Goal: Complete application form: Complete application form

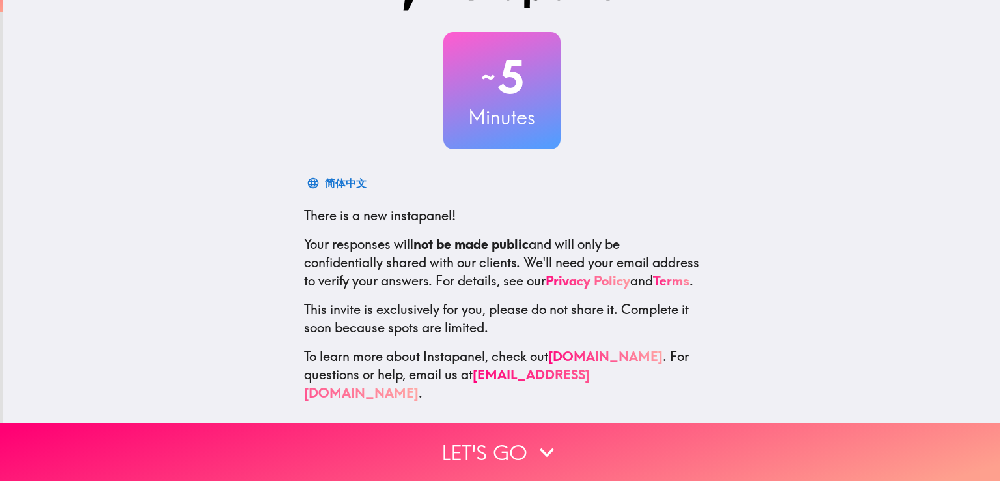
scroll to position [61, 0]
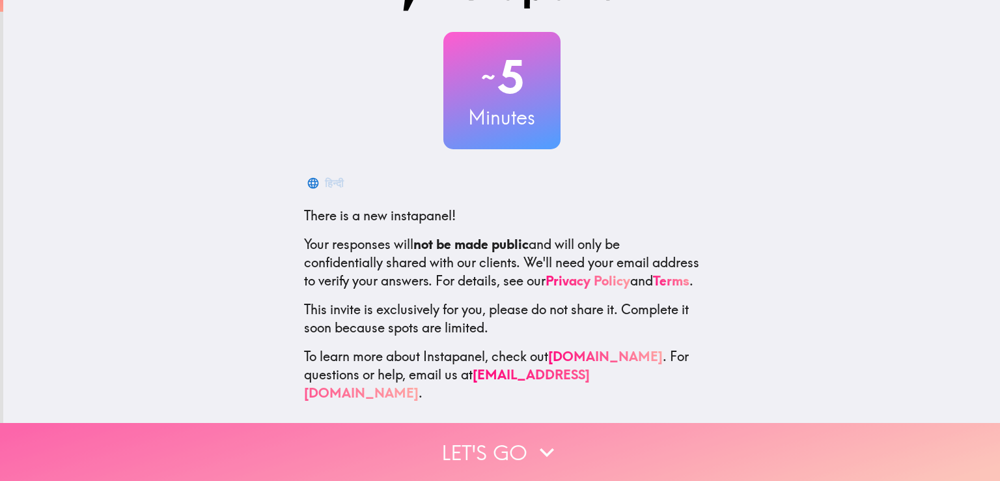
click at [500, 436] on button "Let's go" at bounding box center [500, 452] width 1000 height 58
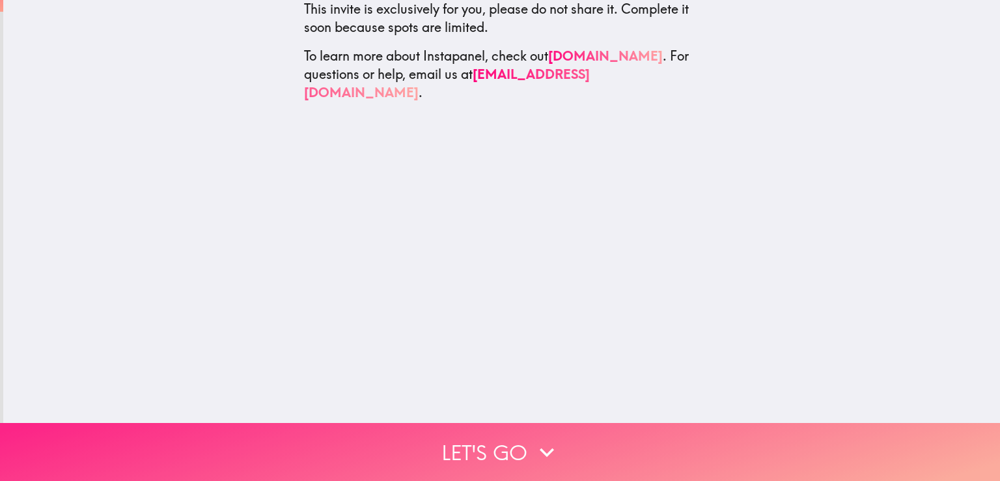
scroll to position [0, 0]
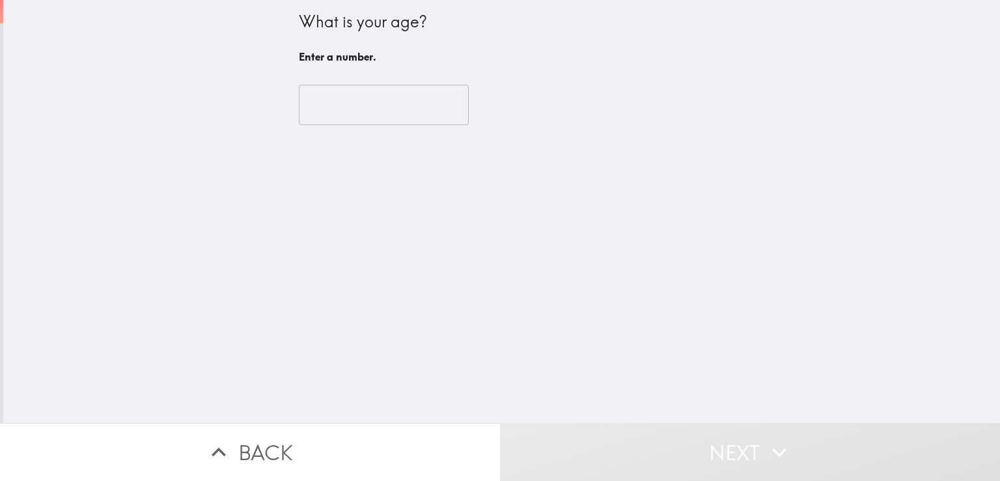
click at [393, 102] on input "number" at bounding box center [384, 105] width 170 height 40
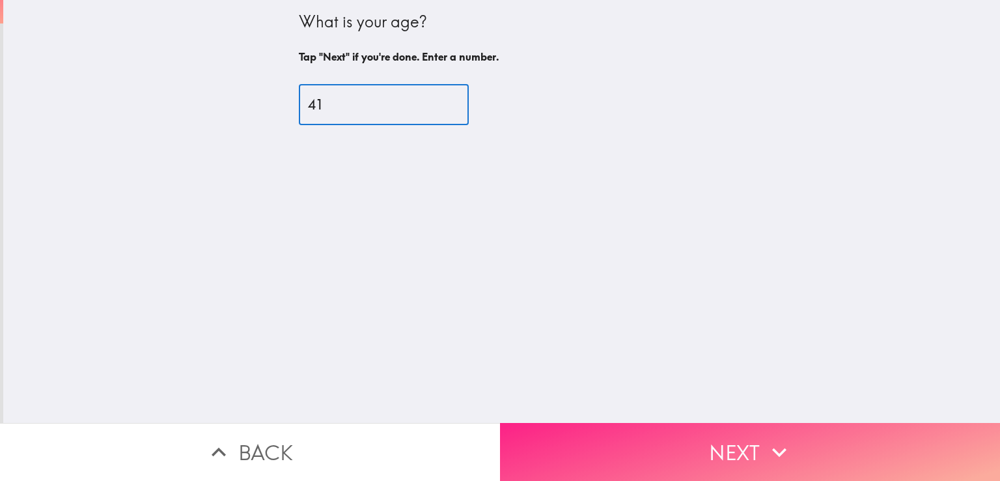
type input "41"
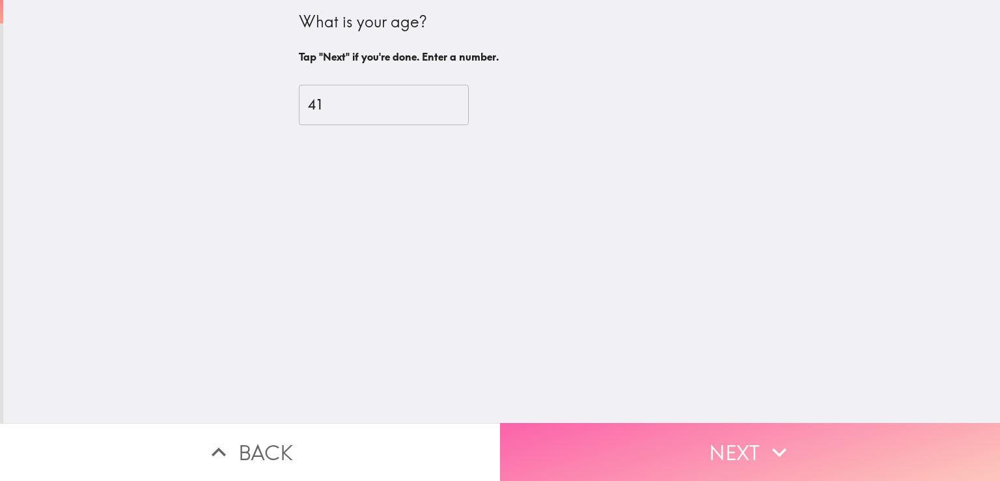
click at [599, 445] on button "Next" at bounding box center [750, 452] width 500 height 58
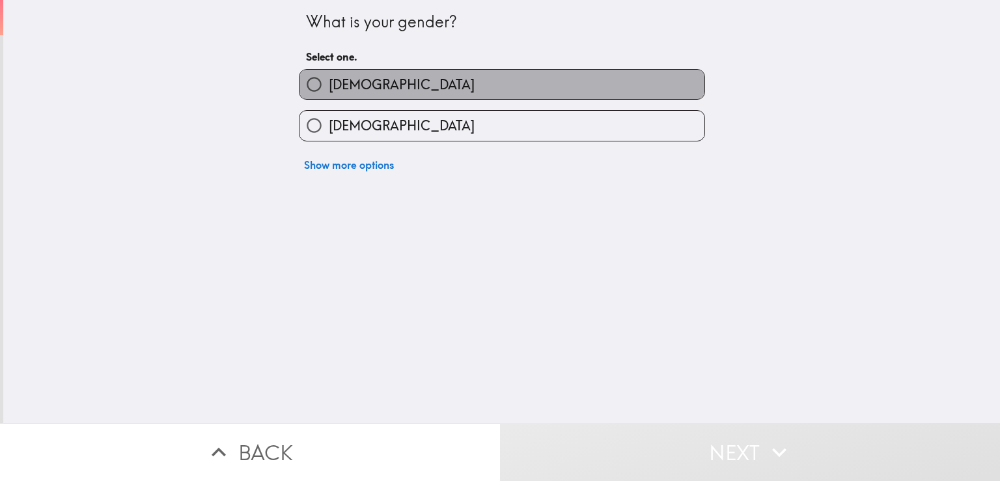
click at [440, 94] on label "[DEMOGRAPHIC_DATA]" at bounding box center [502, 84] width 405 height 29
click at [329, 94] on input "[DEMOGRAPHIC_DATA]" at bounding box center [314, 84] width 29 height 29
radio input "true"
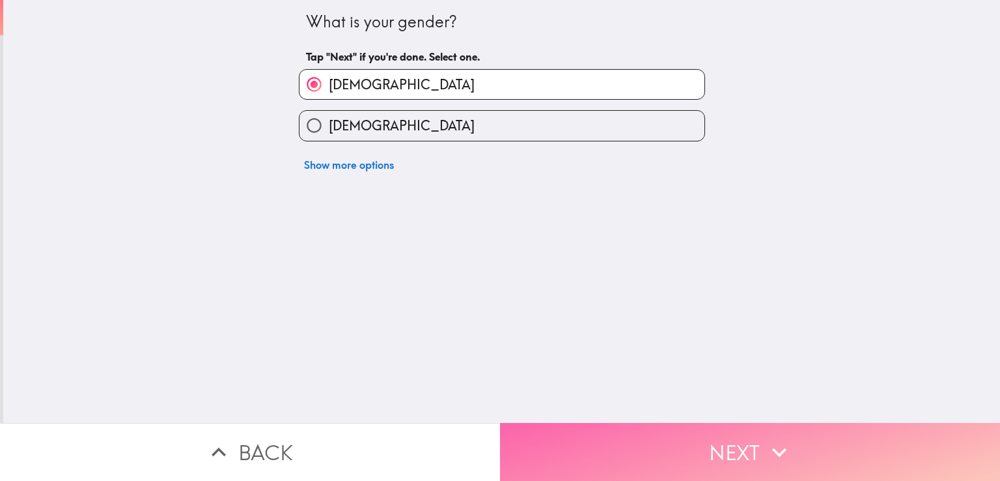
click at [600, 423] on button "Next" at bounding box center [750, 452] width 500 height 58
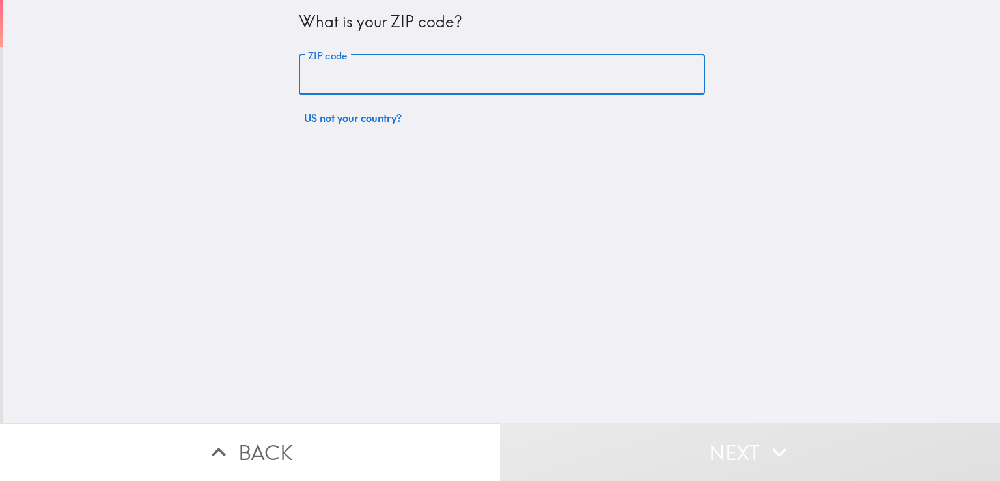
click at [456, 77] on input "ZIP code" at bounding box center [502, 75] width 406 height 40
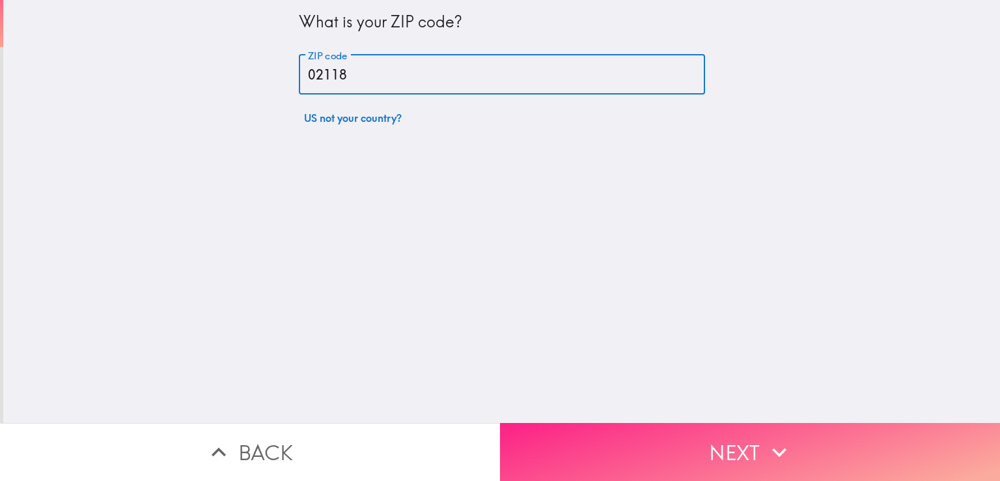
type input "02118"
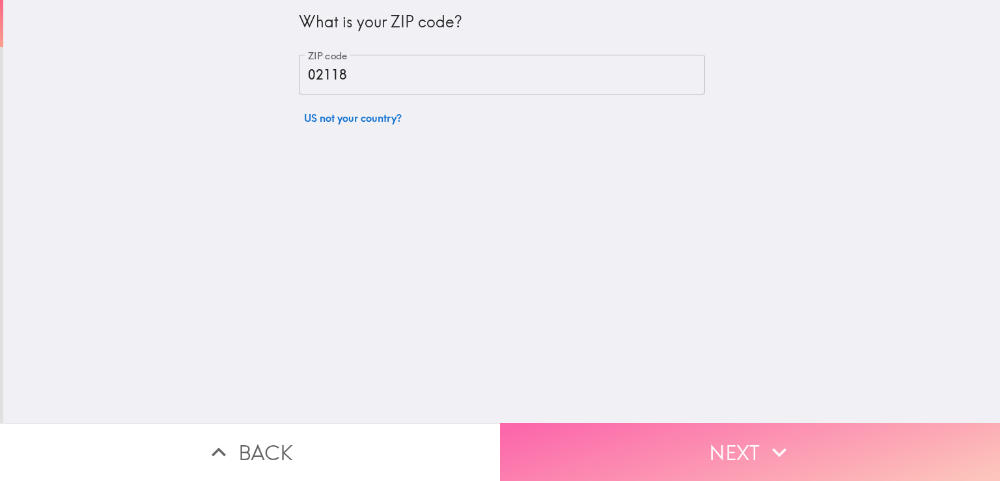
click at [593, 434] on button "Next" at bounding box center [750, 452] width 500 height 58
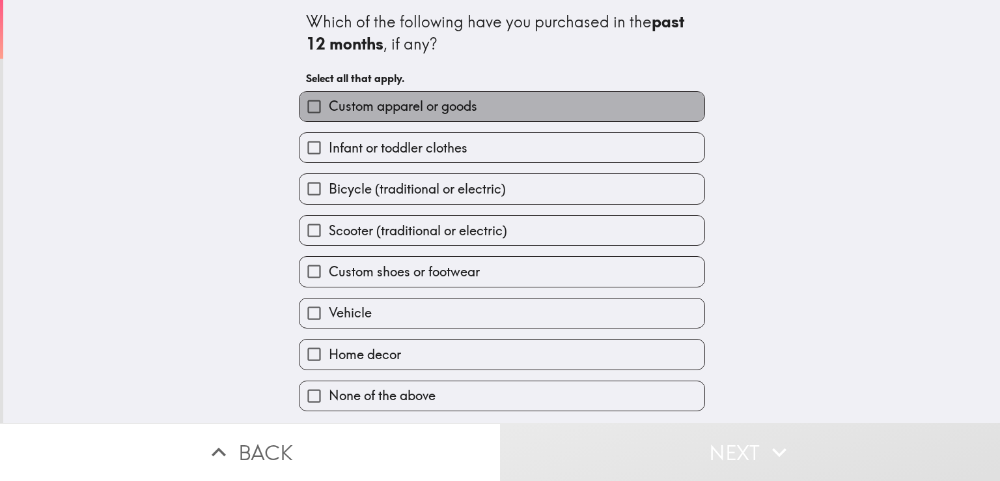
click at [480, 107] on label "Custom apparel or goods" at bounding box center [502, 106] width 405 height 29
click at [329, 107] on input "Custom apparel or goods" at bounding box center [314, 106] width 29 height 29
checkbox input "true"
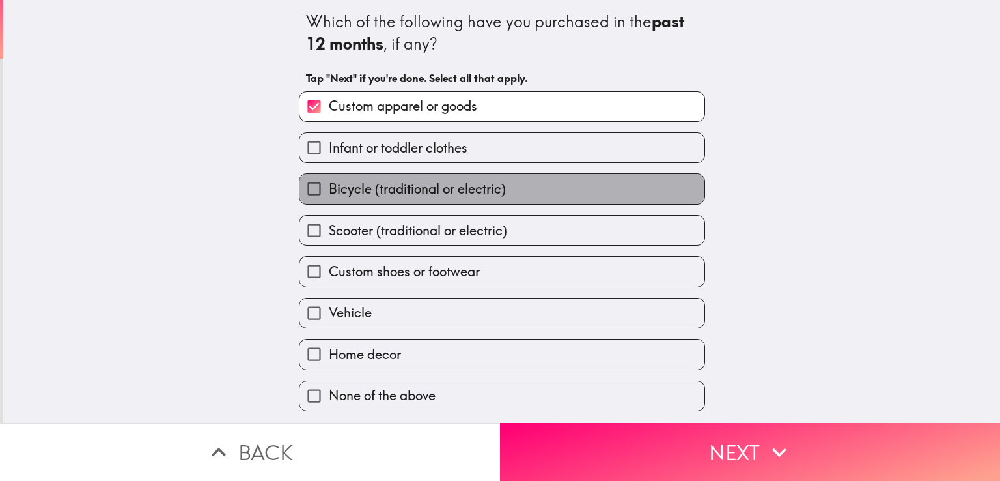
click at [443, 193] on span "Bicycle (traditional or electric)" at bounding box center [417, 189] width 177 height 18
click at [329, 193] on input "Bicycle (traditional or electric)" at bounding box center [314, 188] width 29 height 29
checkbox input "true"
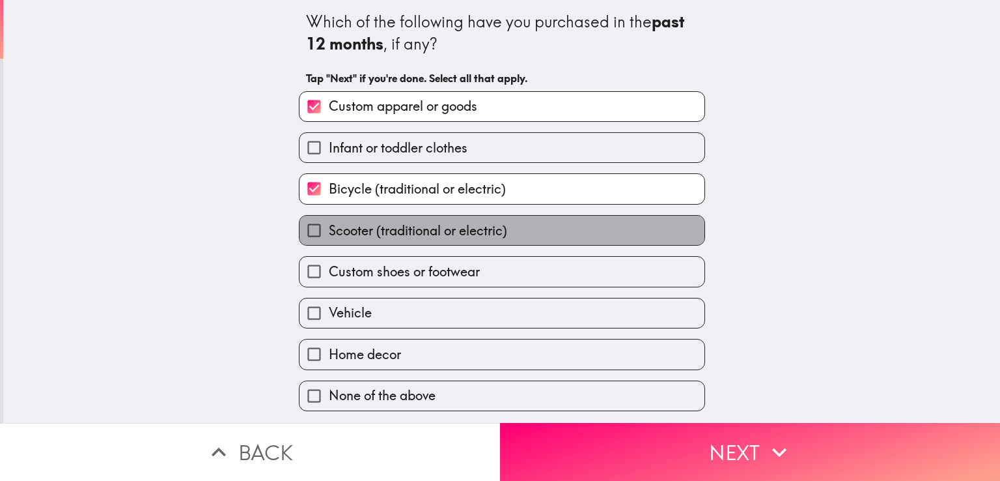
click at [435, 232] on span "Scooter (traditional or electric)" at bounding box center [418, 230] width 178 height 18
click at [329, 232] on input "Scooter (traditional or electric)" at bounding box center [314, 230] width 29 height 29
checkbox input "true"
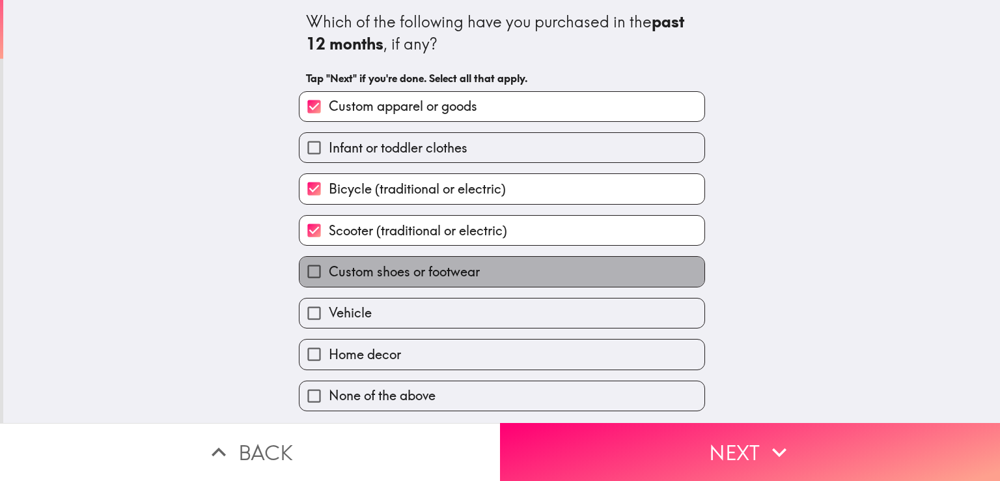
click at [427, 269] on span "Custom shoes or footwear" at bounding box center [404, 271] width 151 height 18
click at [329, 269] on input "Custom shoes or footwear" at bounding box center [314, 271] width 29 height 29
checkbox input "true"
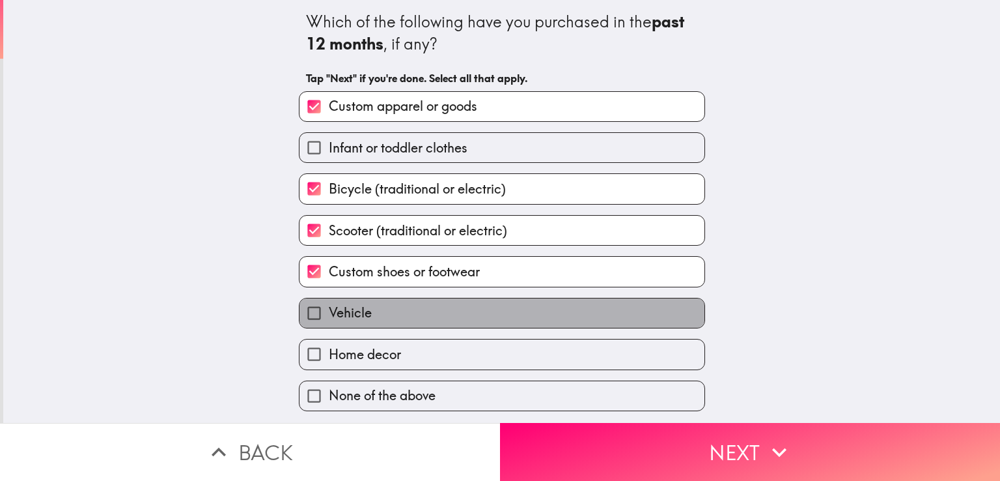
click at [407, 305] on label "Vehicle" at bounding box center [502, 312] width 405 height 29
click at [329, 305] on input "Vehicle" at bounding box center [314, 312] width 29 height 29
checkbox input "true"
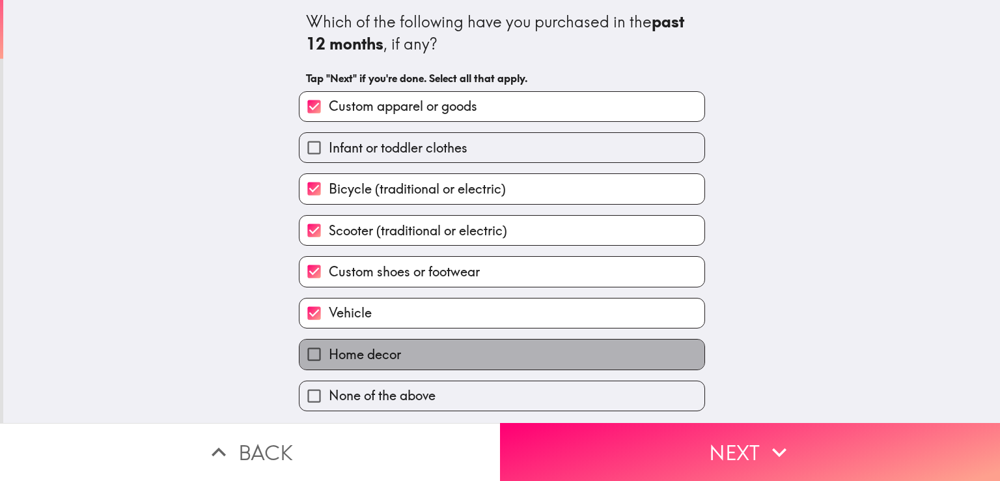
click at [390, 345] on span "Home decor" at bounding box center [365, 354] width 72 height 18
click at [329, 344] on input "Home decor" at bounding box center [314, 353] width 29 height 29
checkbox input "true"
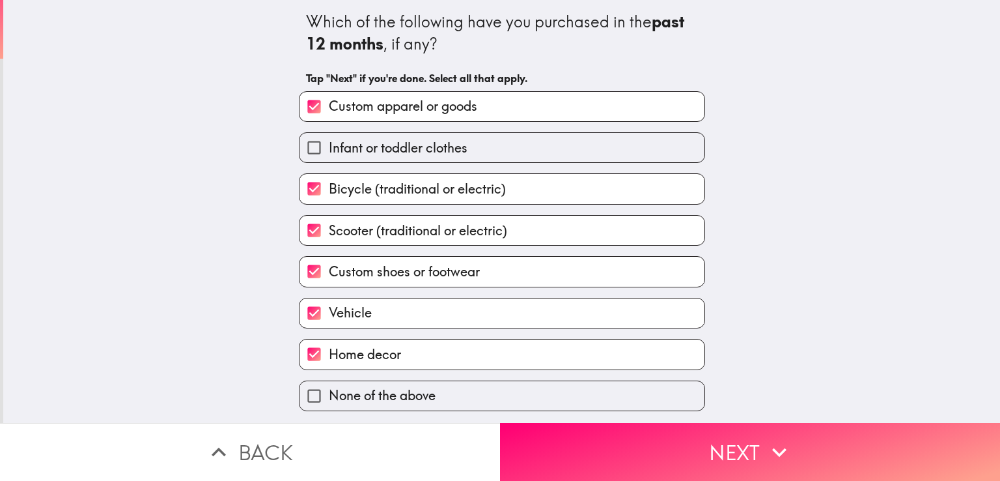
click at [711, 204] on div "Which of the following have you purchased in the past 12 months , if any? Tap "…" at bounding box center [501, 211] width 997 height 423
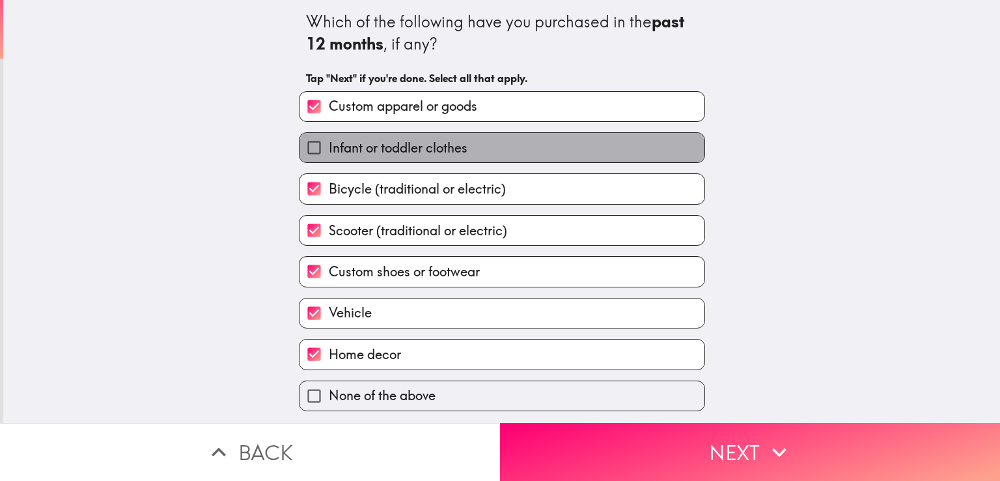
click at [479, 146] on label "Infant or toddler clothes" at bounding box center [502, 147] width 405 height 29
click at [329, 146] on input "Infant or toddler clothes" at bounding box center [314, 147] width 29 height 29
checkbox input "true"
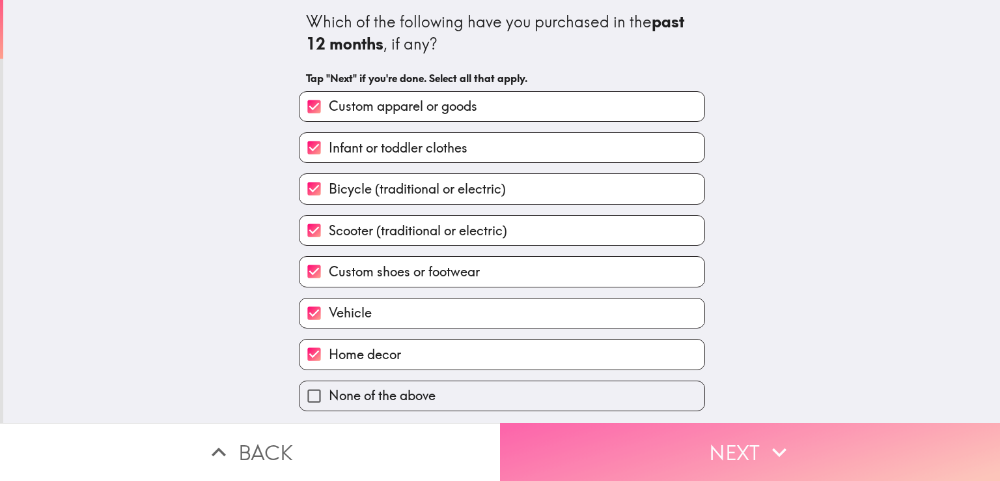
click at [670, 432] on button "Next" at bounding box center [750, 452] width 500 height 58
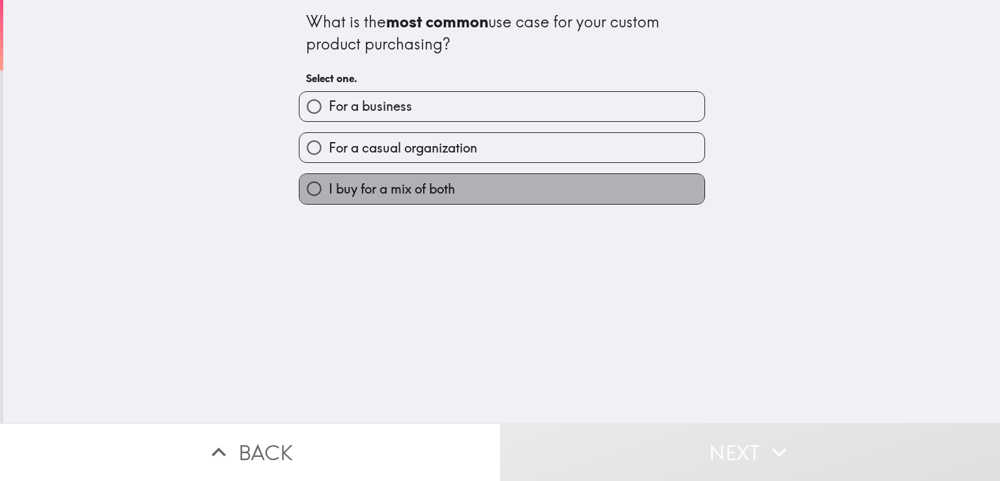
click at [494, 190] on label "I buy for a mix of both" at bounding box center [502, 188] width 405 height 29
click at [329, 190] on input "I buy for a mix of both" at bounding box center [314, 188] width 29 height 29
radio input "true"
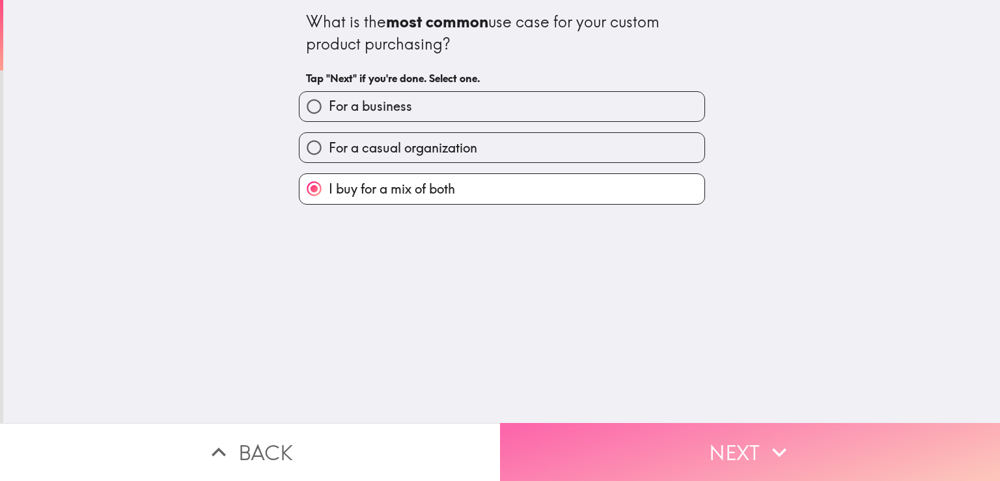
click at [635, 453] on button "Next" at bounding box center [750, 452] width 500 height 58
